Goal: Use online tool/utility: Use online tool/utility

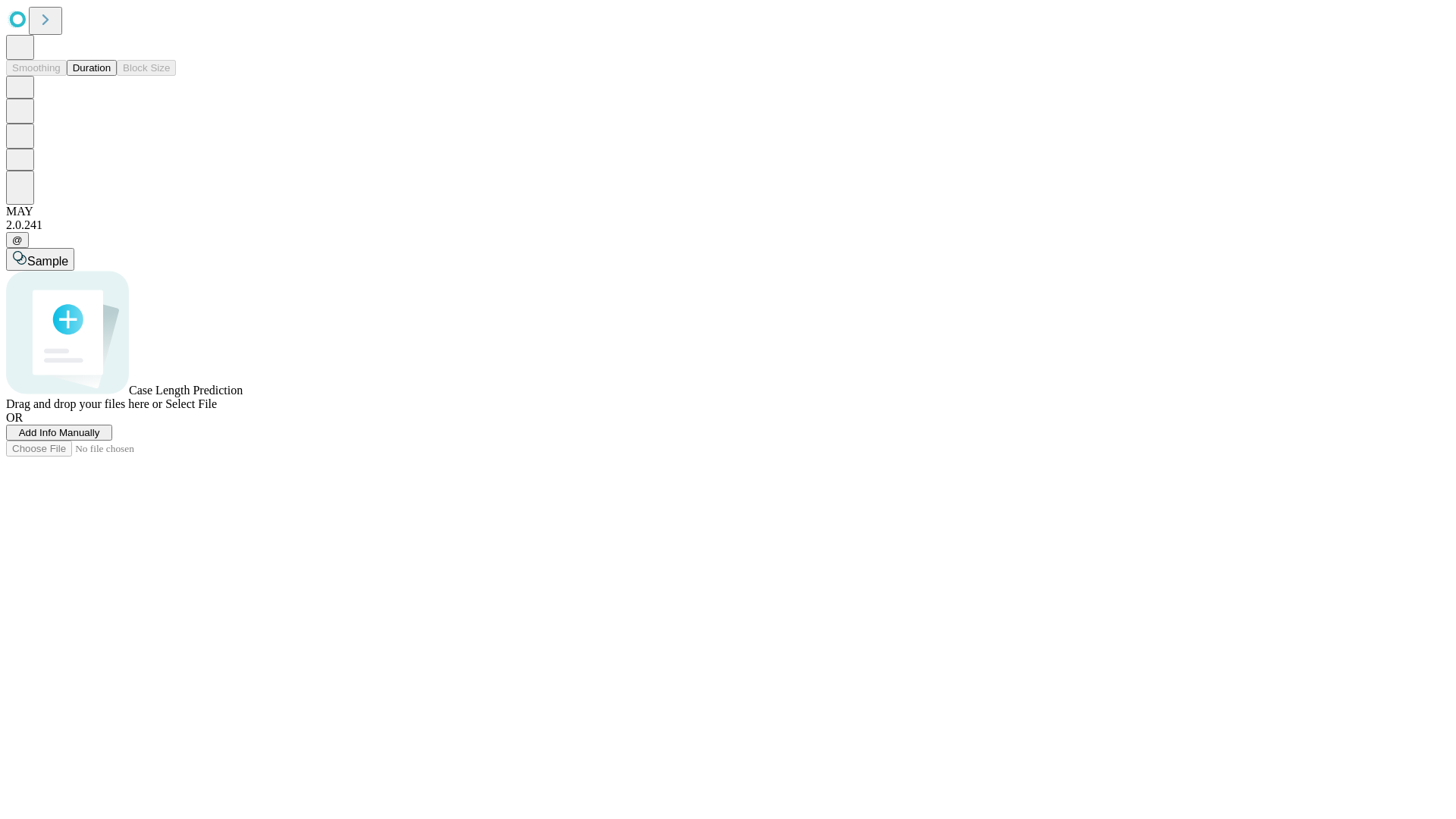
click at [111, 76] on button "Duration" at bounding box center [92, 68] width 50 height 16
click at [217, 410] on span "Select File" at bounding box center [191, 404] width 51 height 13
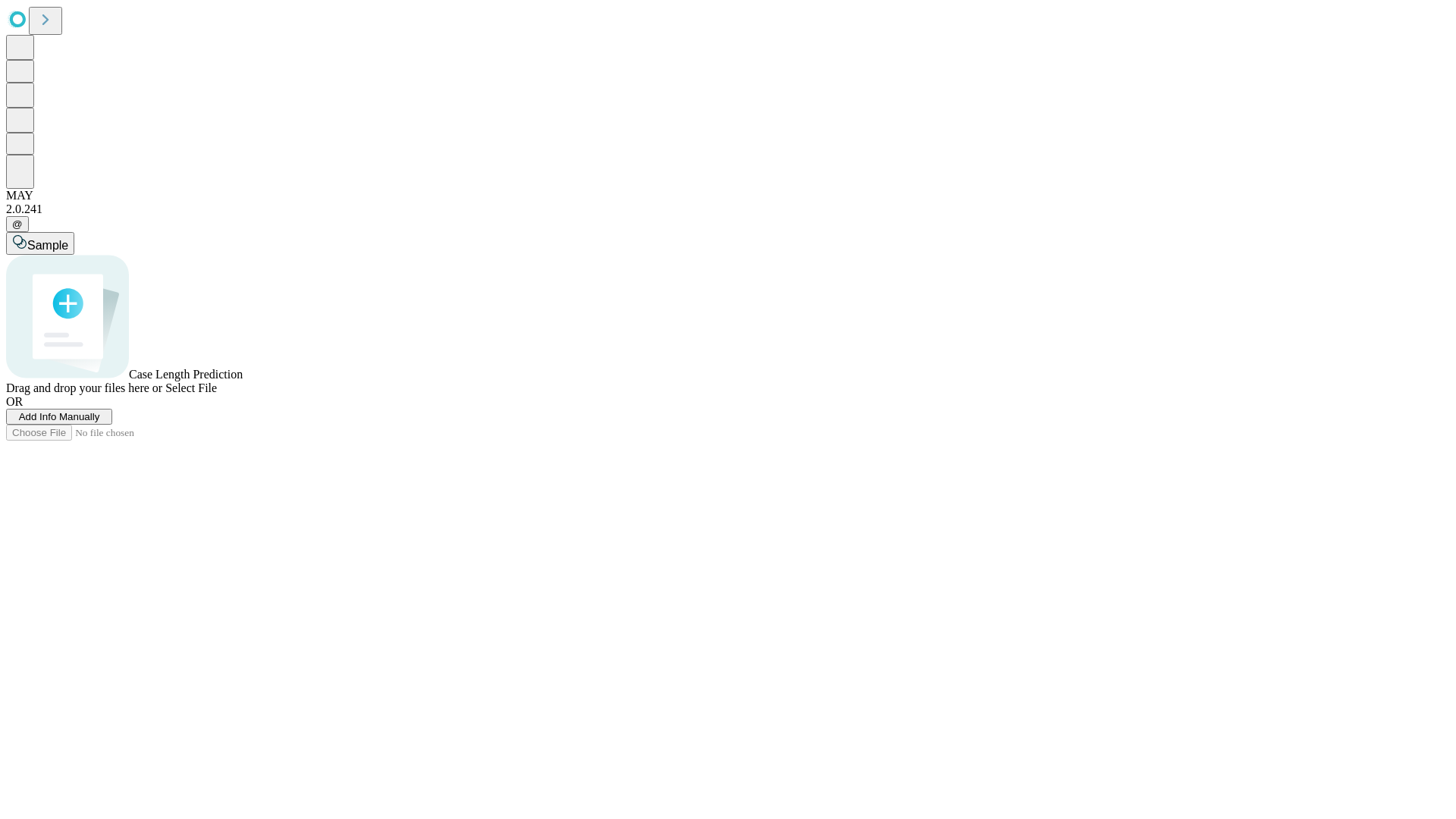
click at [217, 395] on span "Select File" at bounding box center [191, 388] width 51 height 13
